Goal: Information Seeking & Learning: Learn about a topic

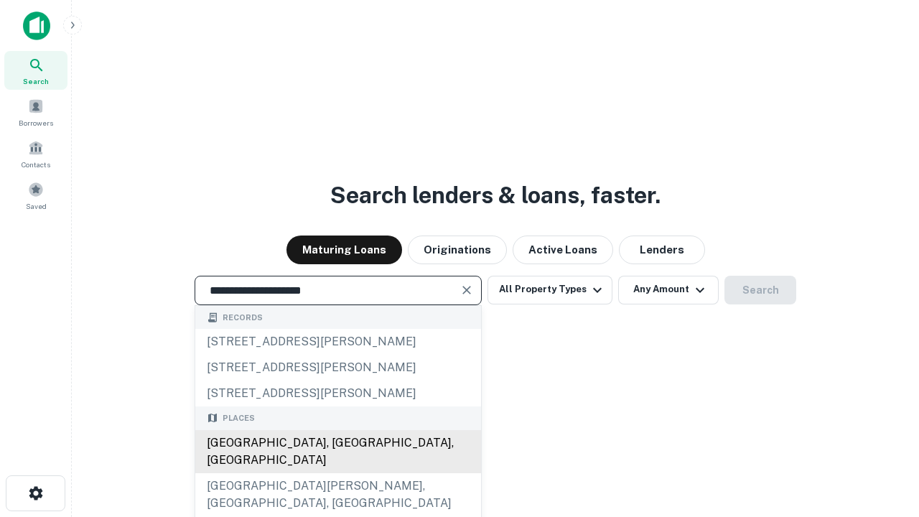
click at [338, 473] on div "[GEOGRAPHIC_DATA], [GEOGRAPHIC_DATA], [GEOGRAPHIC_DATA]" at bounding box center [338, 451] width 286 height 43
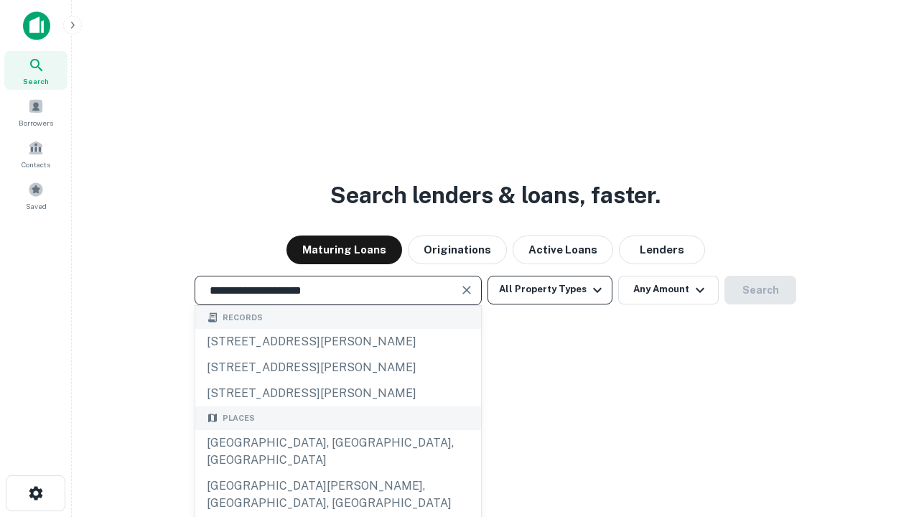
click at [550, 289] on button "All Property Types" at bounding box center [550, 290] width 125 height 29
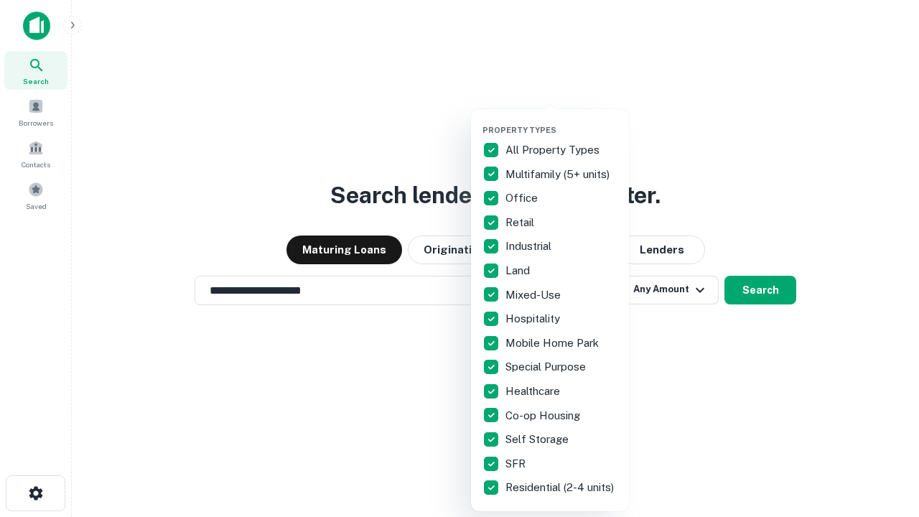
type input "**********"
click at [562, 121] on button "button" at bounding box center [562, 121] width 158 height 1
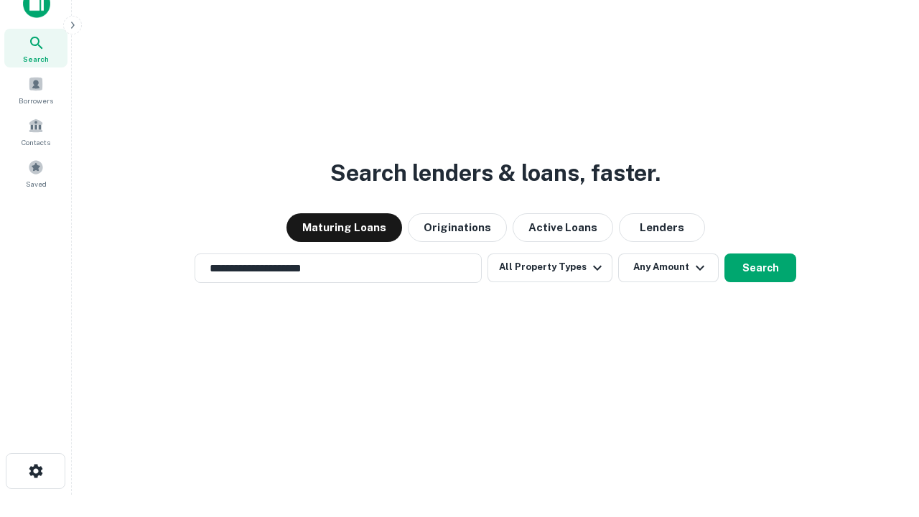
scroll to position [9, 173]
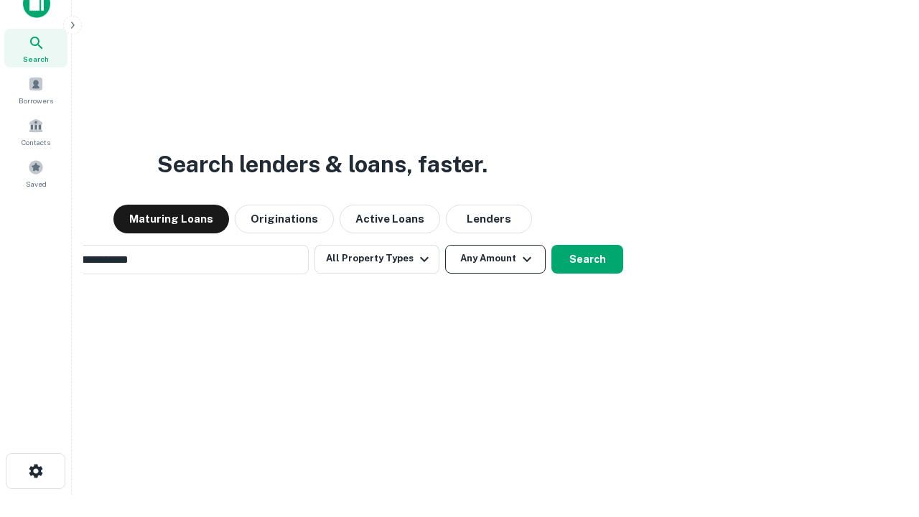
click at [445, 245] on button "Any Amount" at bounding box center [495, 259] width 101 height 29
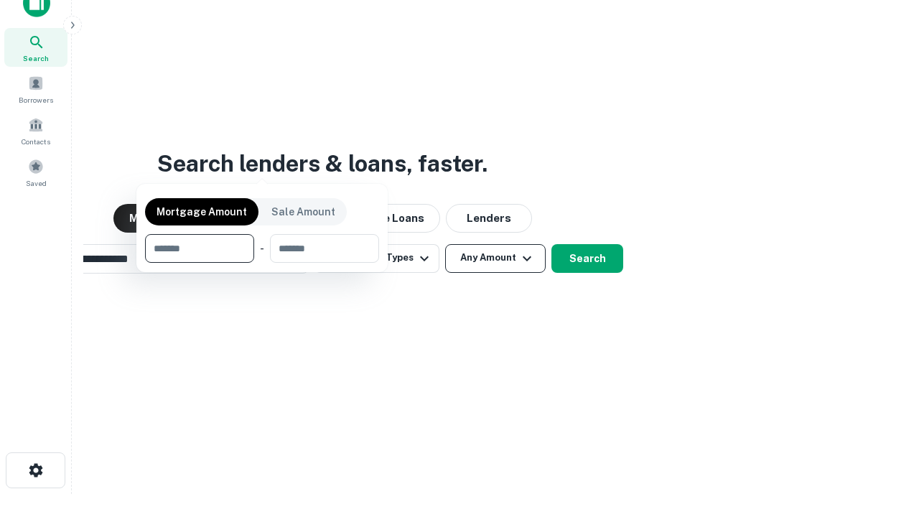
scroll to position [103, 407]
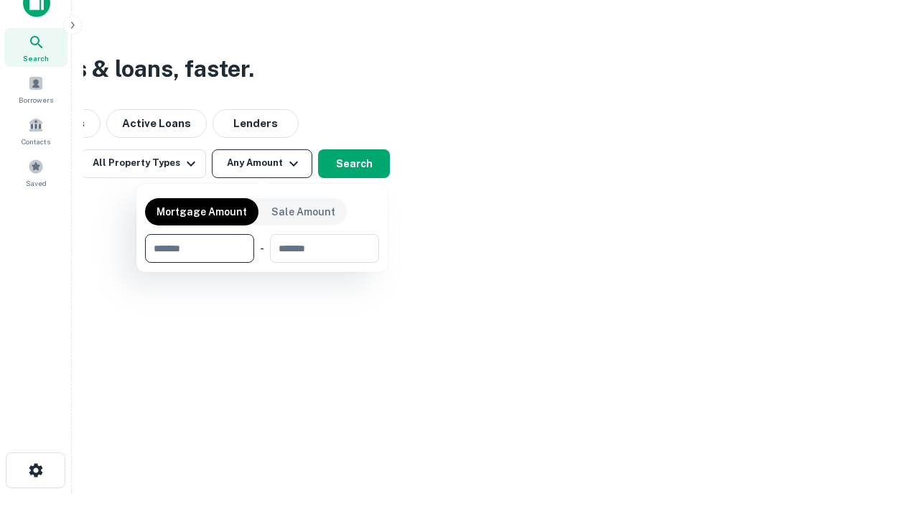
type input "*******"
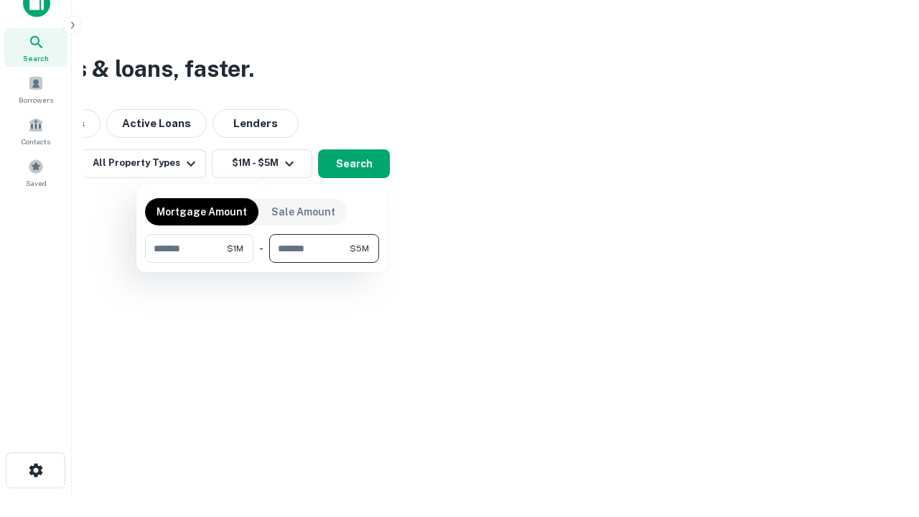
type input "*******"
click at [262, 263] on button "button" at bounding box center [262, 263] width 234 height 1
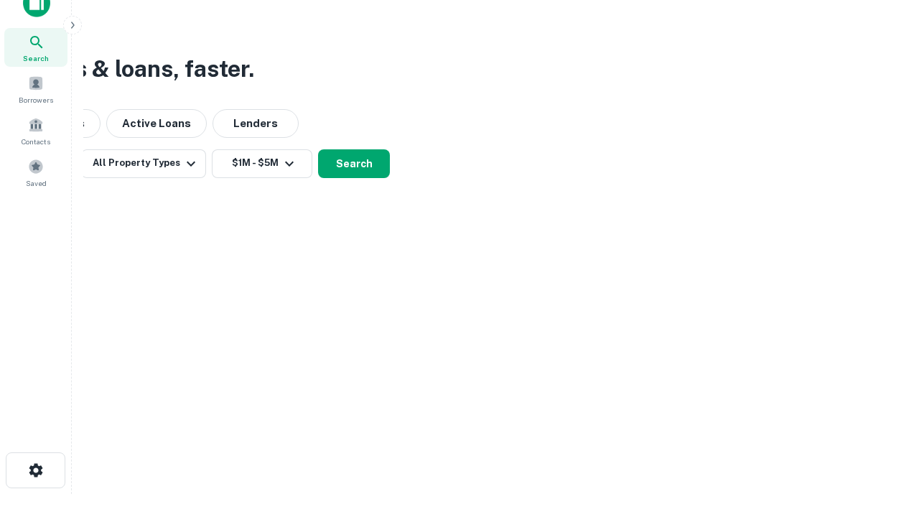
scroll to position [9, 265]
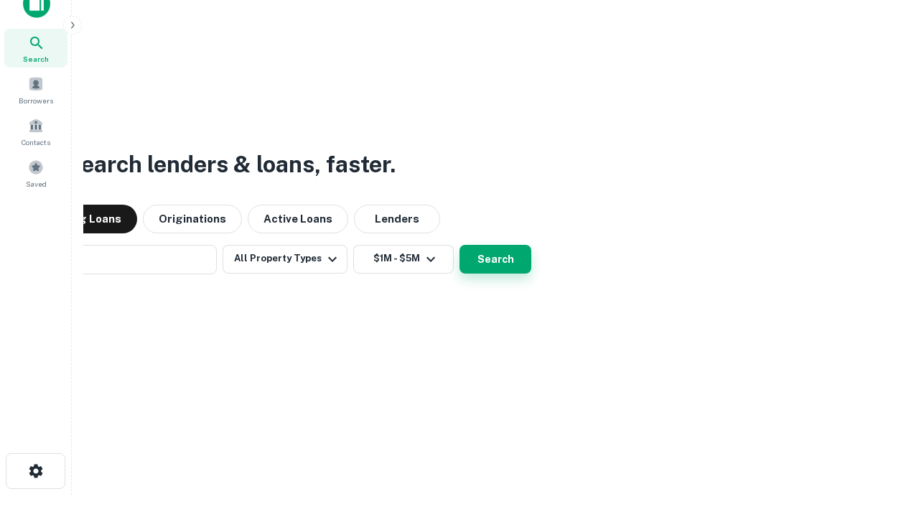
click at [460, 245] on button "Search" at bounding box center [496, 259] width 72 height 29
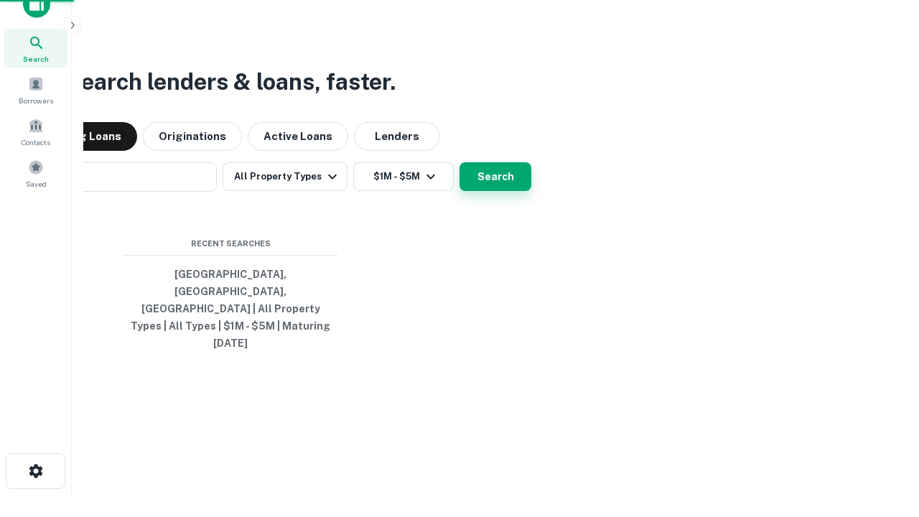
scroll to position [23, 0]
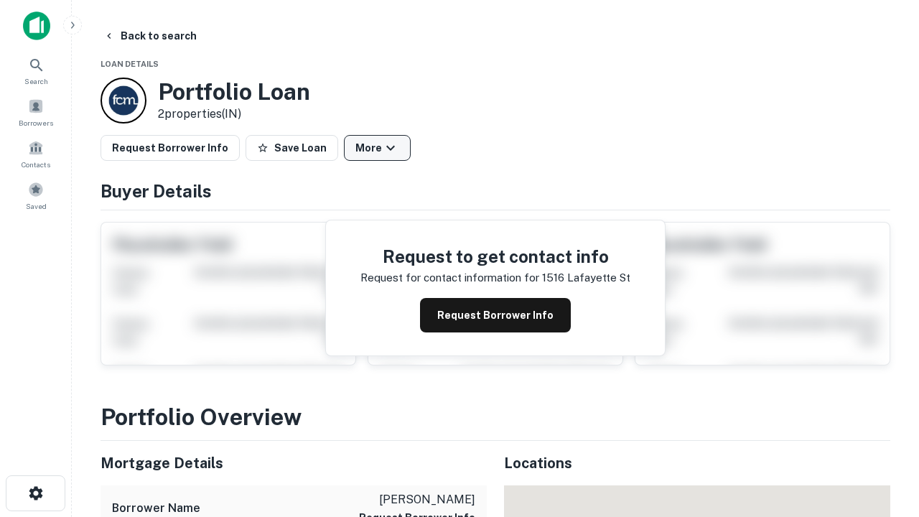
click at [377, 148] on button "More" at bounding box center [377, 148] width 67 height 26
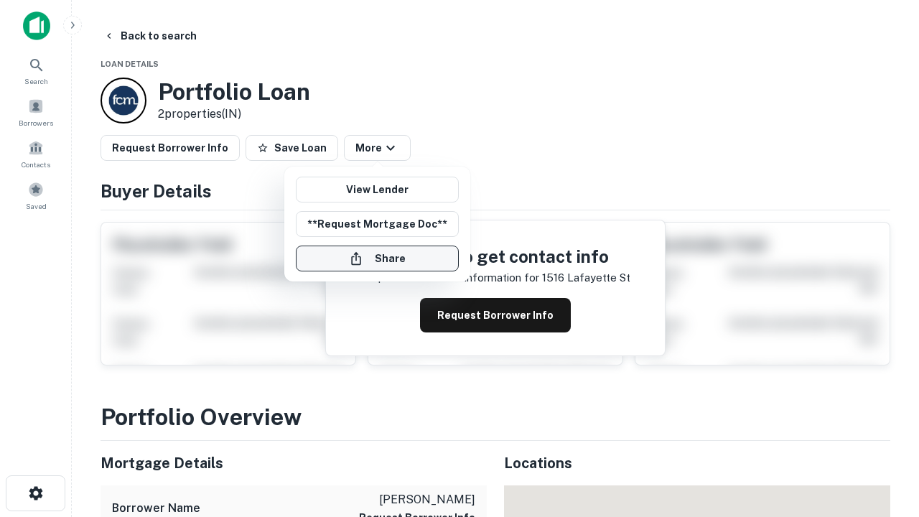
click at [377, 259] on button "Share" at bounding box center [377, 259] width 163 height 26
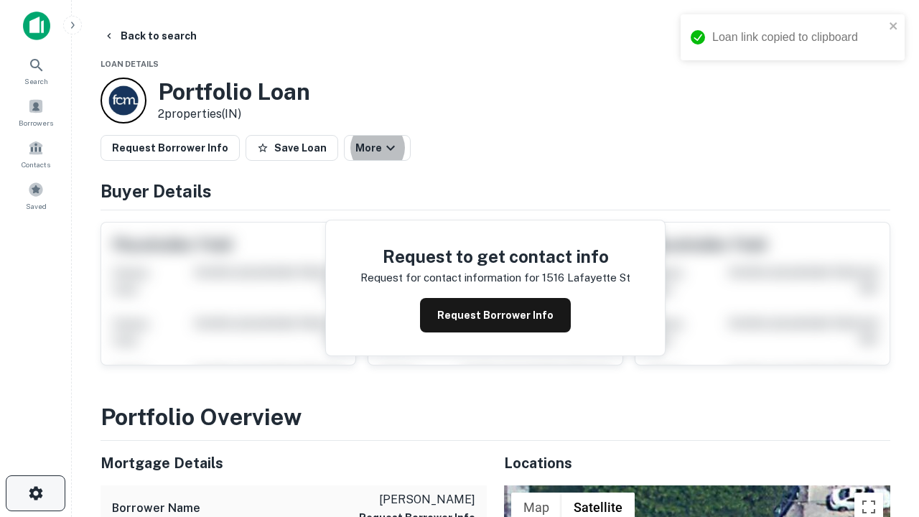
click at [35, 493] on icon "button" at bounding box center [35, 493] width 17 height 17
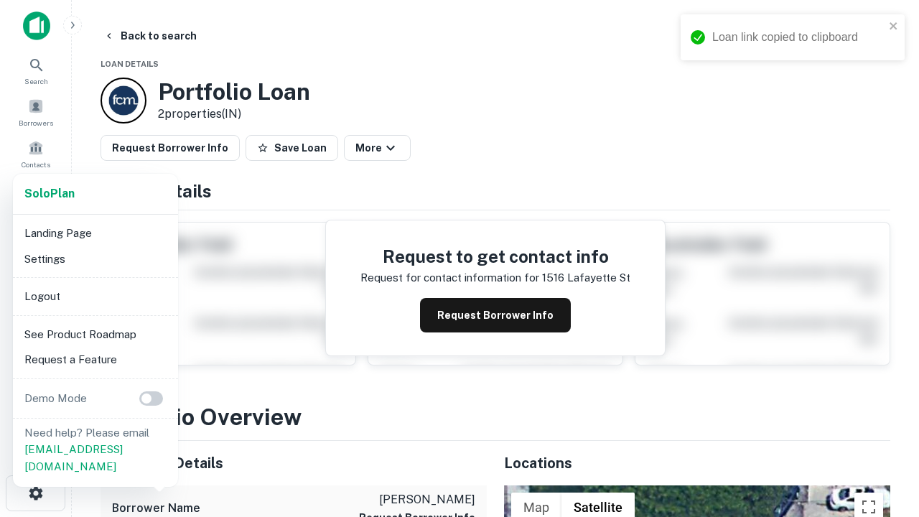
click at [95, 296] on li "Logout" at bounding box center [96, 297] width 154 height 26
